Goal: Information Seeking & Learning: Learn about a topic

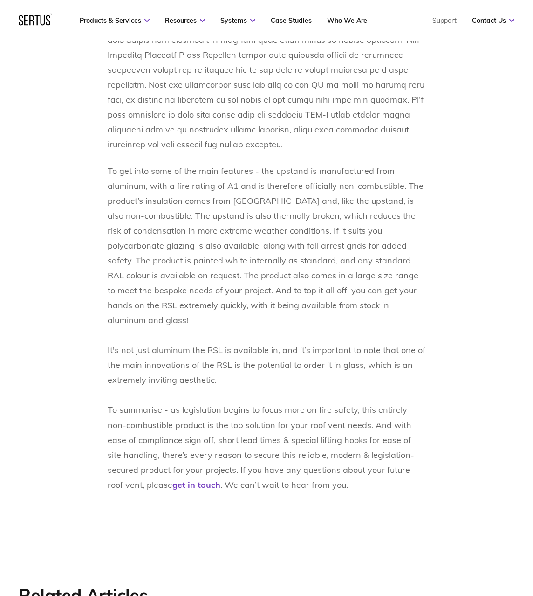
scroll to position [984, 0]
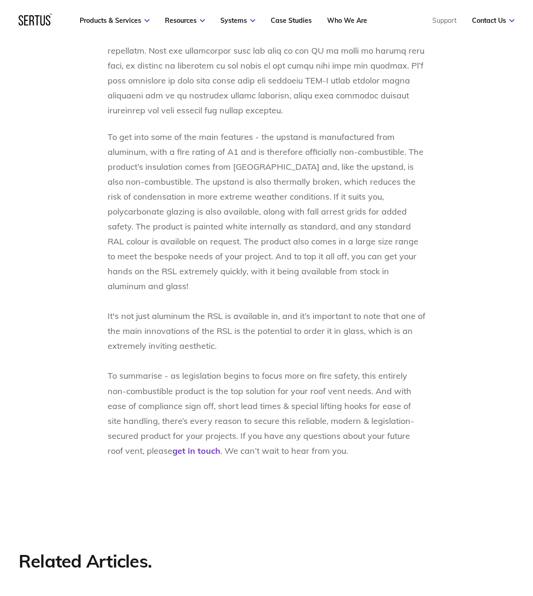
click at [217, 327] on p "To get into some of the main features - the upstand is manufactured from alumin…" at bounding box center [267, 294] width 318 height 329
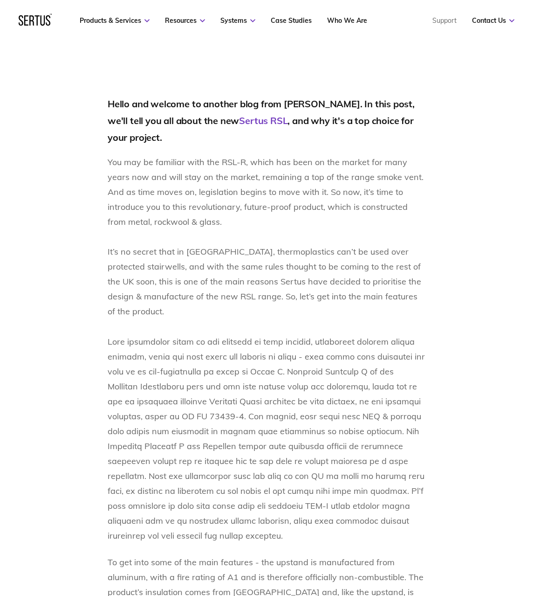
scroll to position [591, 0]
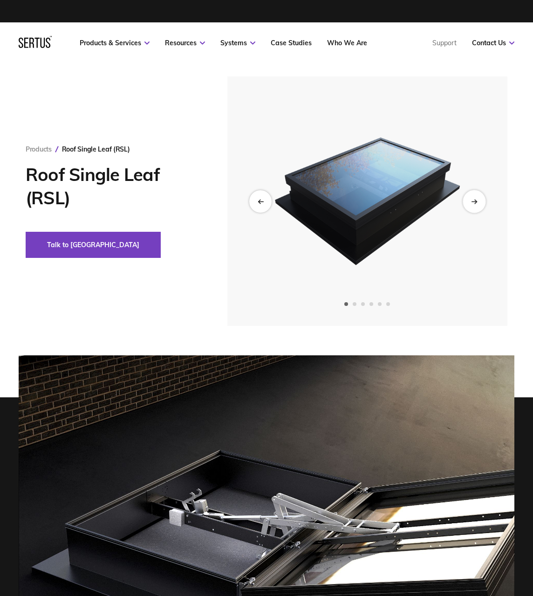
click at [469, 206] on div "Next slide" at bounding box center [474, 201] width 23 height 23
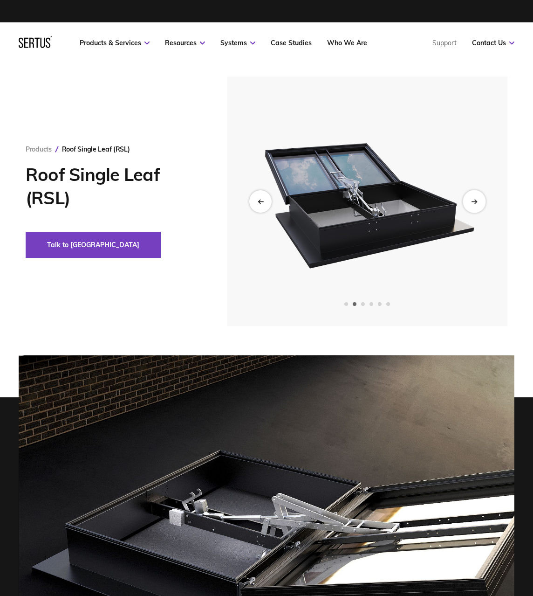
click at [469, 206] on div "Next slide" at bounding box center [474, 201] width 23 height 23
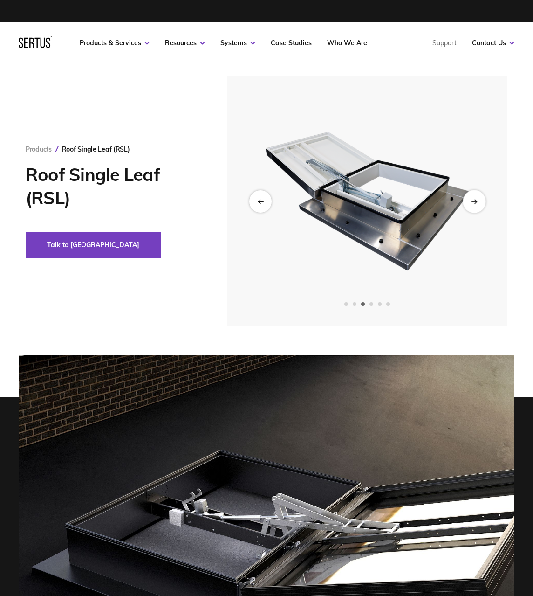
click at [469, 206] on div "Next slide" at bounding box center [474, 201] width 23 height 23
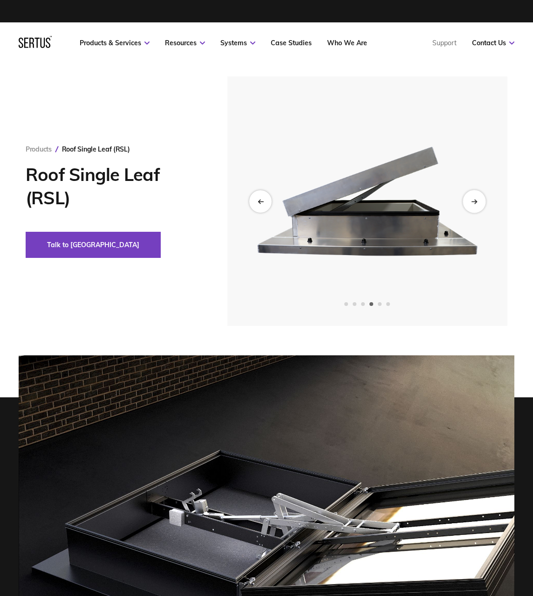
click at [469, 206] on div "Next slide" at bounding box center [474, 201] width 23 height 23
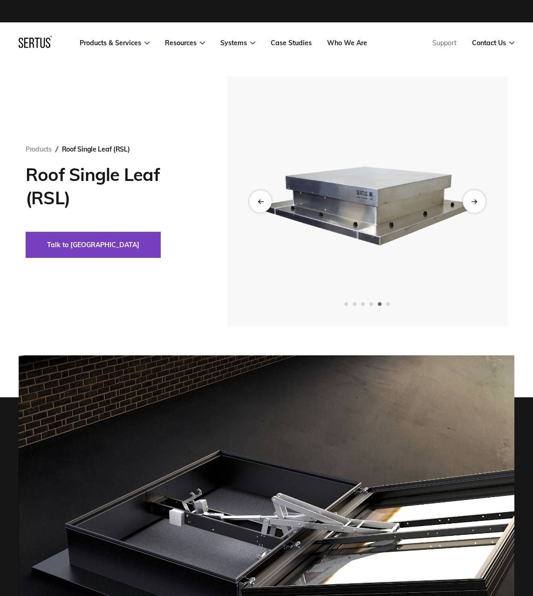
click at [469, 206] on div "Next slide" at bounding box center [474, 201] width 23 height 23
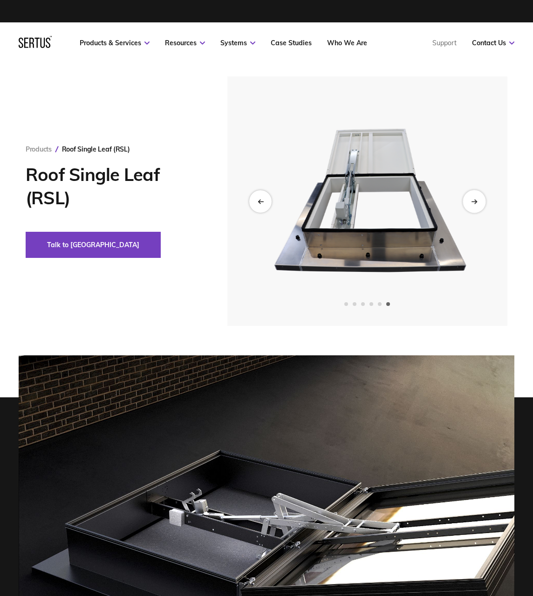
click at [469, 206] on div "Next slide" at bounding box center [474, 201] width 23 height 23
click at [473, 200] on icon "Next slide" at bounding box center [474, 201] width 6 height 5
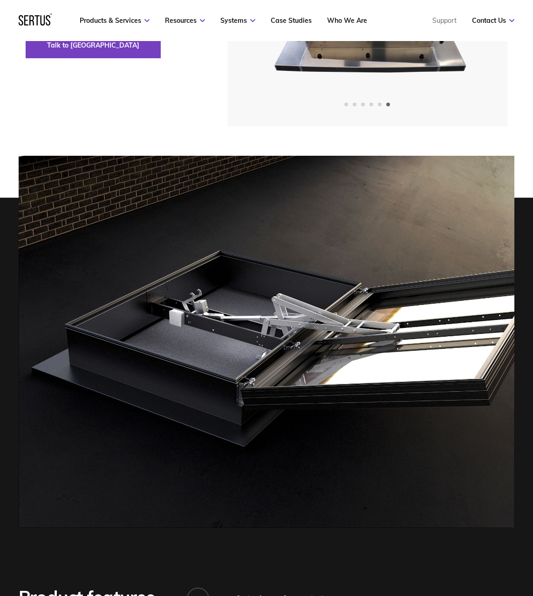
scroll to position [197, 0]
